Goal: Find specific page/section: Find specific page/section

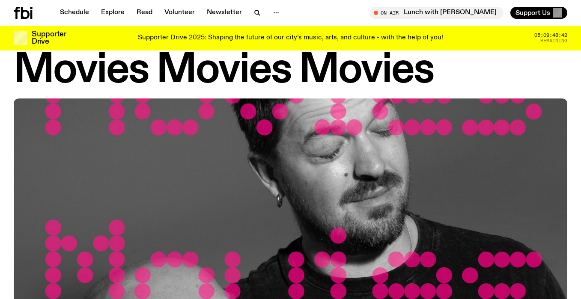
scroll to position [26, 0]
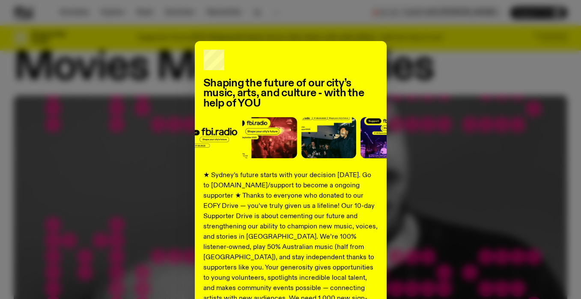
click at [450, 189] on div "Shaping the future of our city’s music, arts, and culture - with the help of YO…" at bounding box center [290, 217] width 553 height 352
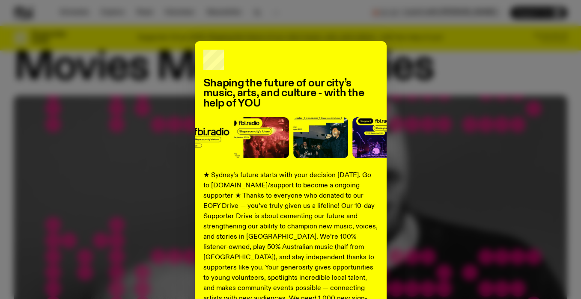
click at [418, 99] on div "Shaping the future of our city’s music, arts, and culture - with the help of YO…" at bounding box center [290, 217] width 553 height 352
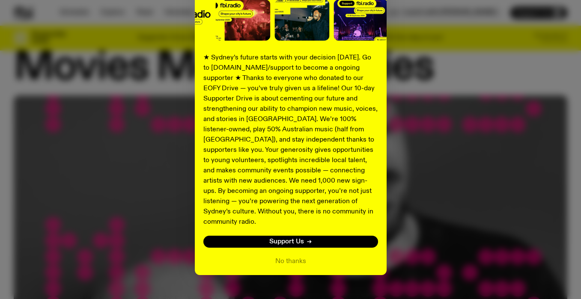
scroll to position [124, 0]
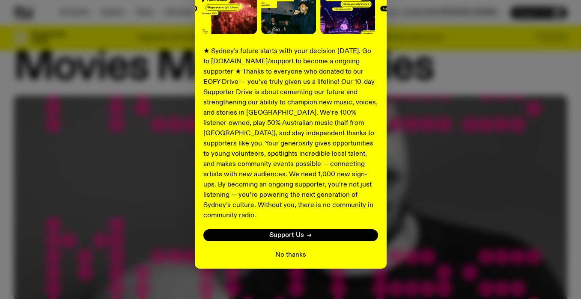
click at [294, 250] on button "No thanks" at bounding box center [290, 255] width 31 height 10
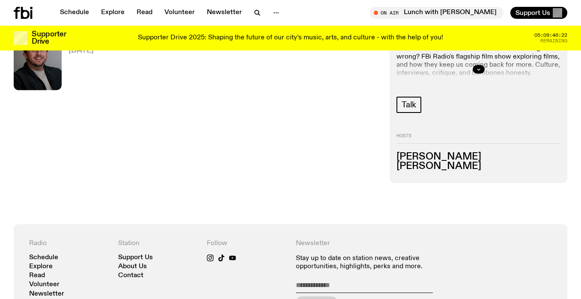
scroll to position [287, 0]
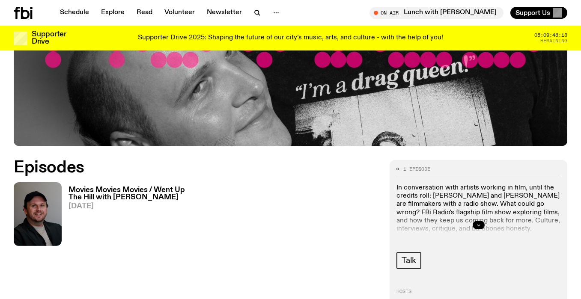
click at [480, 224] on icon "button" at bounding box center [478, 224] width 5 height 5
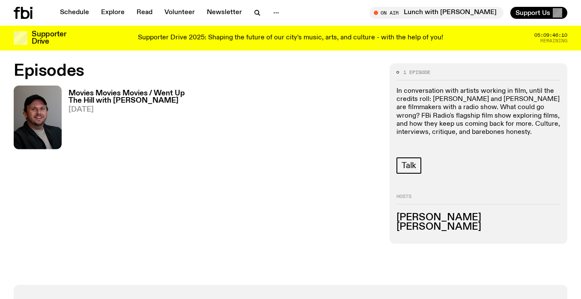
scroll to position [390, 0]
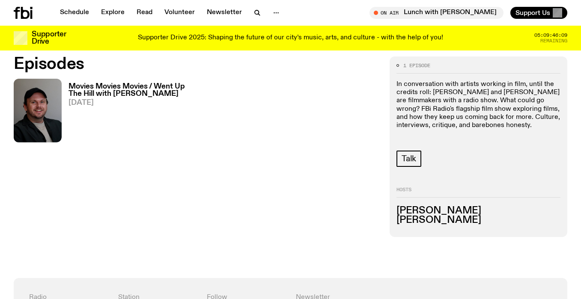
click at [428, 211] on h3 "[PERSON_NAME]" at bounding box center [478, 210] width 164 height 9
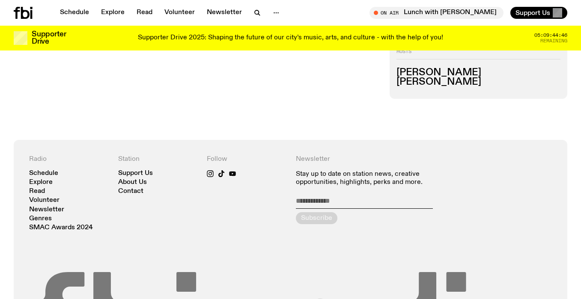
scroll to position [563, 0]
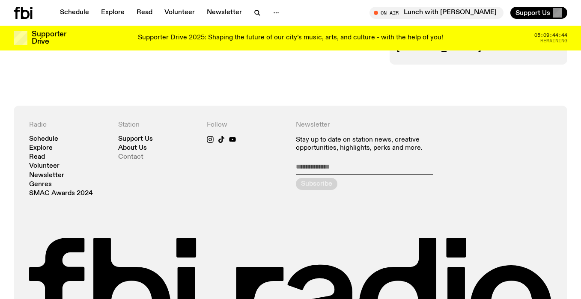
click at [130, 154] on link "Contact" at bounding box center [130, 157] width 25 height 6
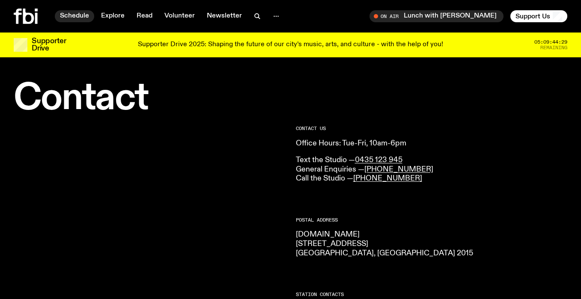
click at [77, 16] on link "Schedule" at bounding box center [74, 16] width 39 height 12
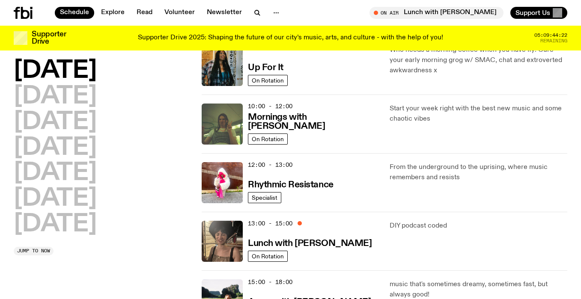
scroll to position [193, 0]
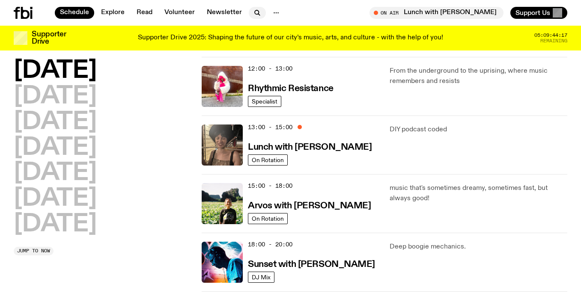
click at [256, 12] on icon "button" at bounding box center [257, 12] width 4 height 4
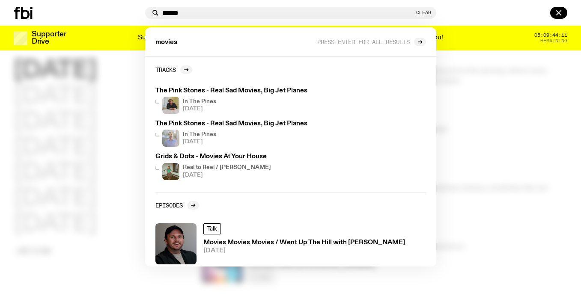
type input "******"
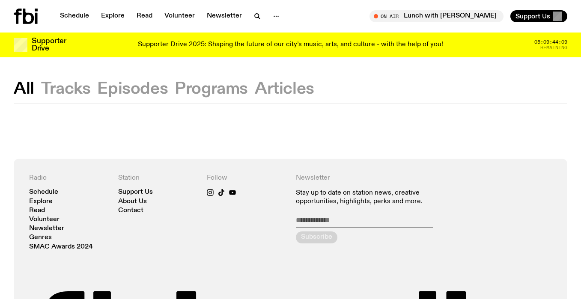
click at [190, 92] on button "Programs" at bounding box center [211, 88] width 73 height 15
click at [257, 14] on icon "button" at bounding box center [257, 16] width 10 height 10
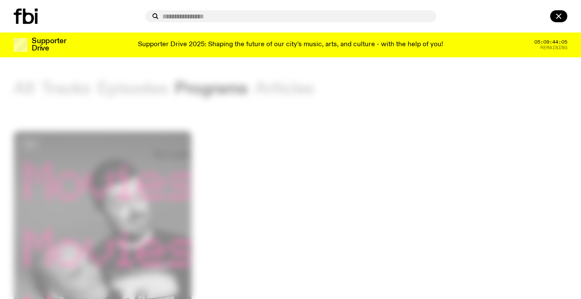
click at [371, 171] on div at bounding box center [290, 149] width 581 height 299
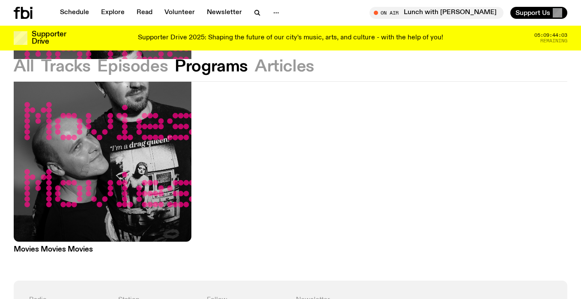
scroll to position [113, 0]
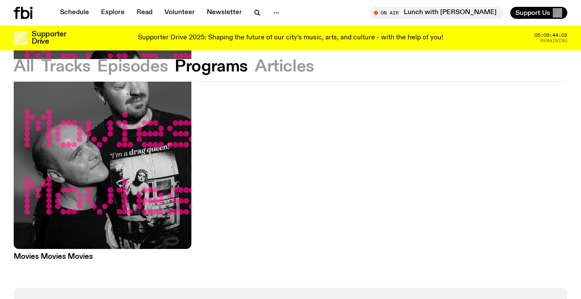
click at [63, 254] on h3 "Movies Movies Movies" at bounding box center [103, 256] width 178 height 7
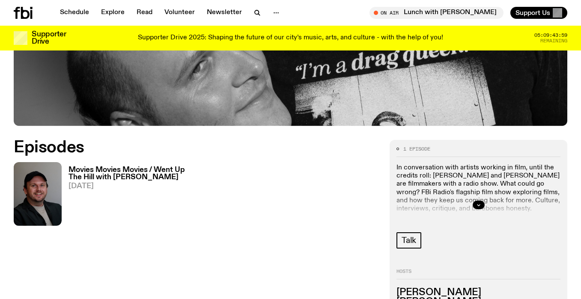
scroll to position [307, 0]
click at [477, 205] on icon "button" at bounding box center [478, 204] width 5 height 5
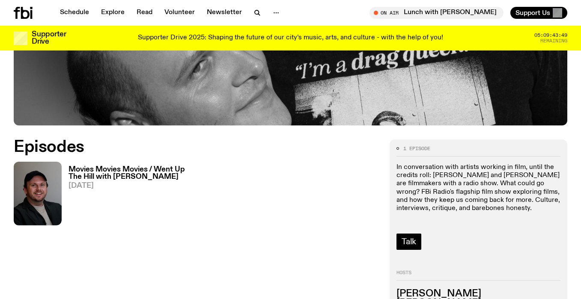
click at [406, 242] on span "Talk" at bounding box center [408, 241] width 15 height 9
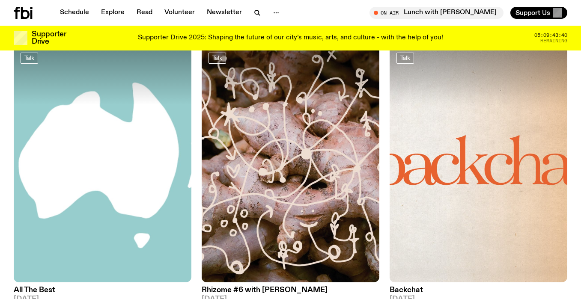
scroll to position [1303, 0]
